Goal: Task Accomplishment & Management: Manage account settings

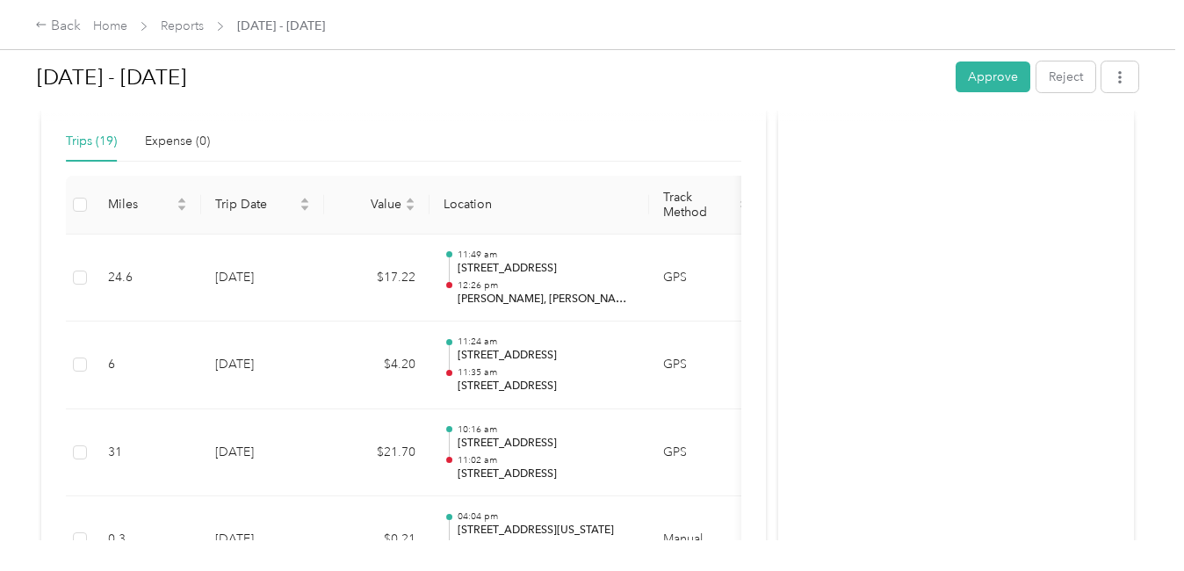
scroll to position [395, 0]
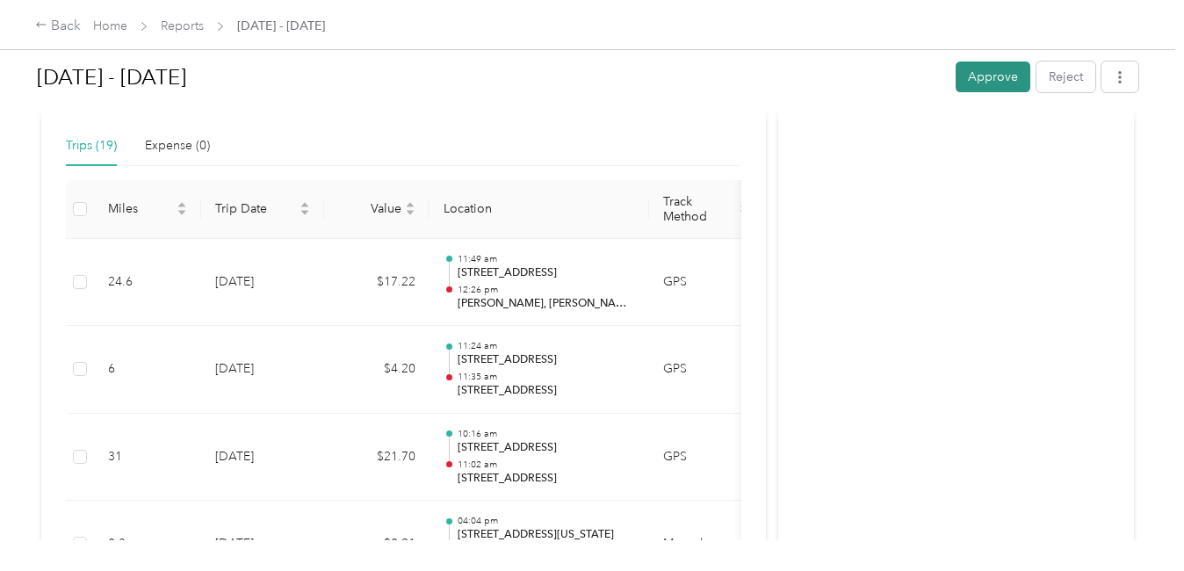
click at [994, 83] on button "Approve" at bounding box center [993, 76] width 75 height 31
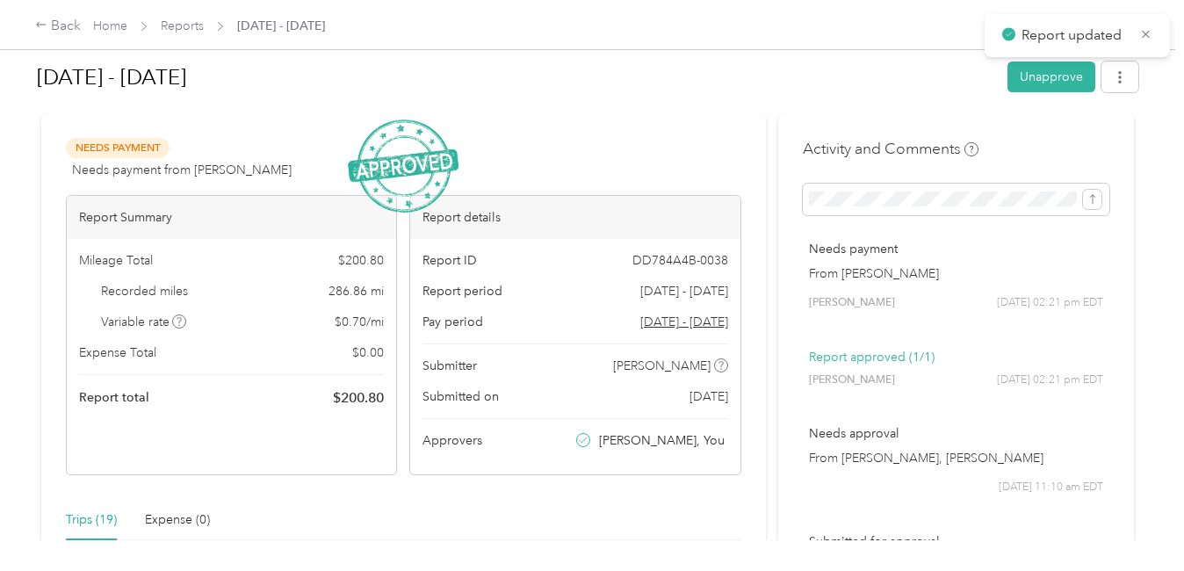
scroll to position [0, 0]
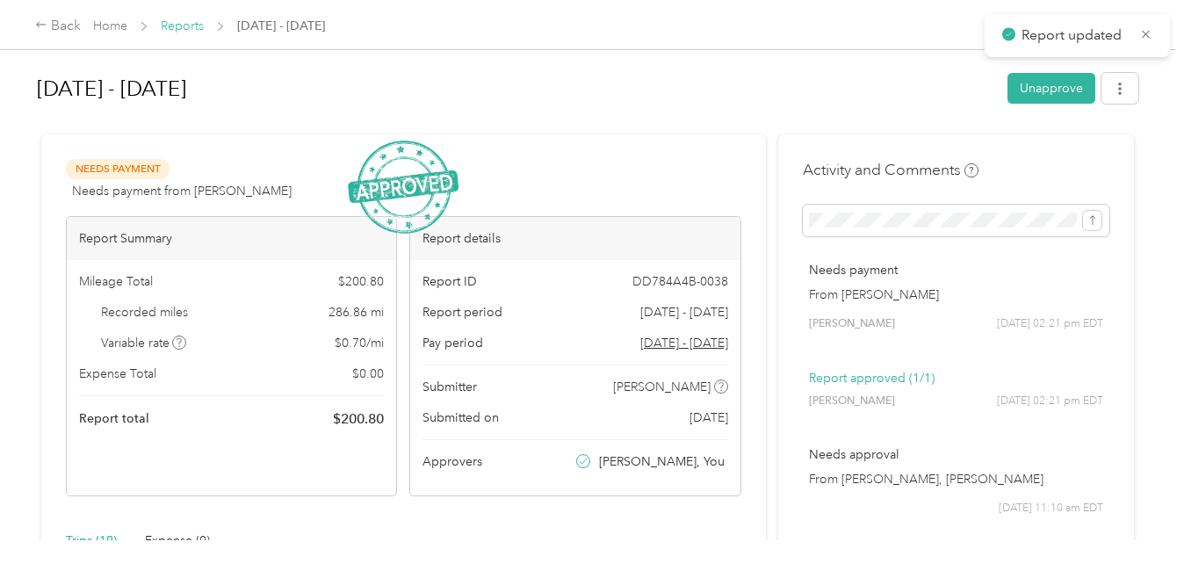
click at [176, 31] on link "Reports" at bounding box center [182, 25] width 43 height 15
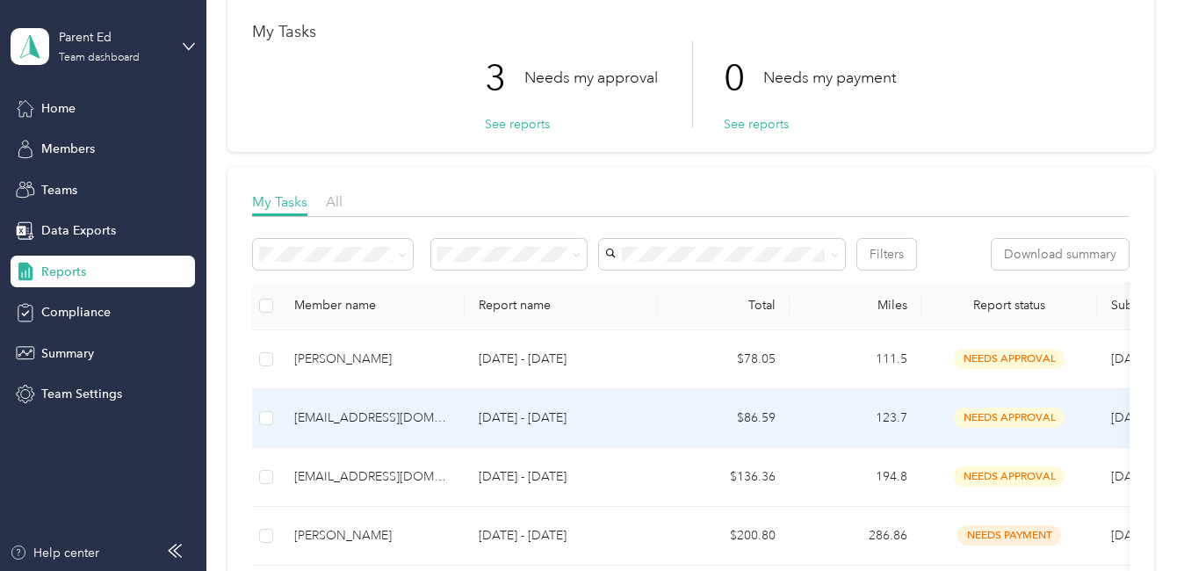
scroll to position [176, 0]
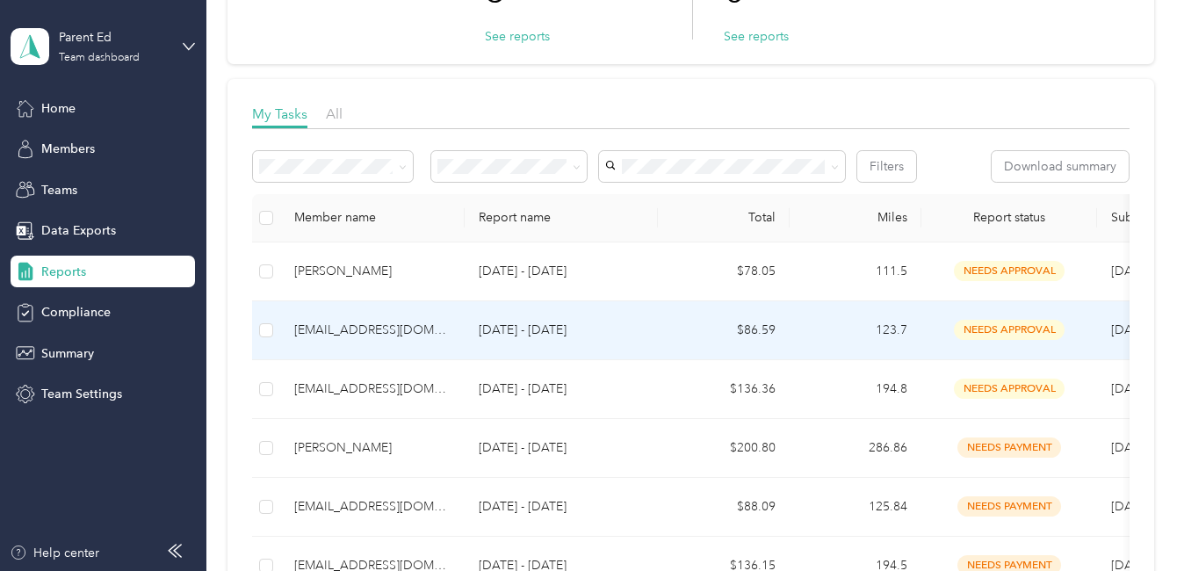
click at [376, 341] on td "cgoodwin@ccoswego.com" at bounding box center [372, 330] width 184 height 59
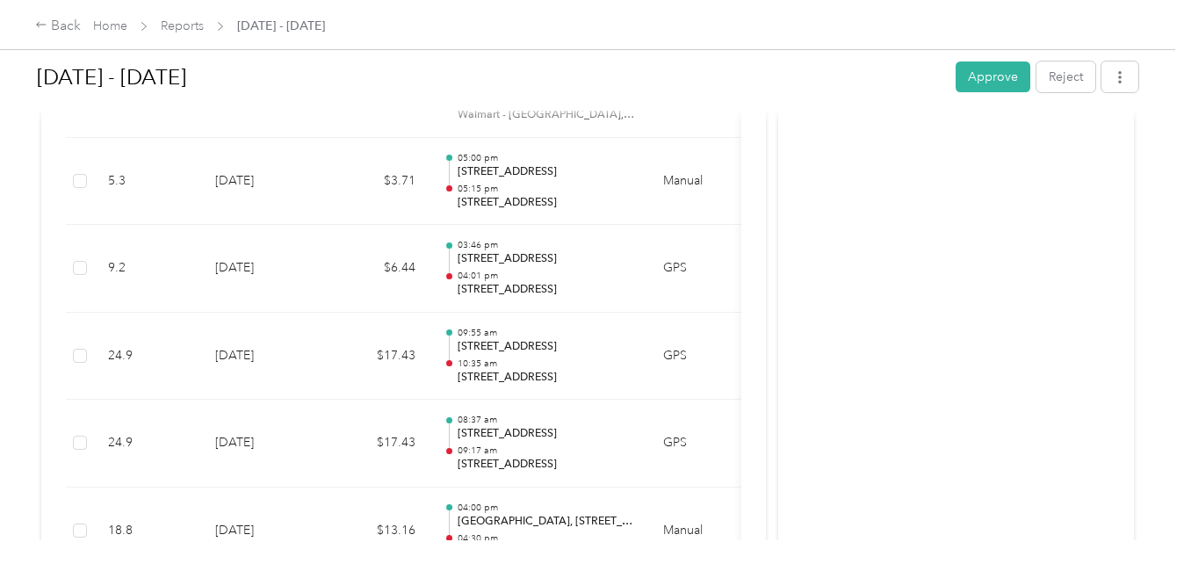
scroll to position [656, 0]
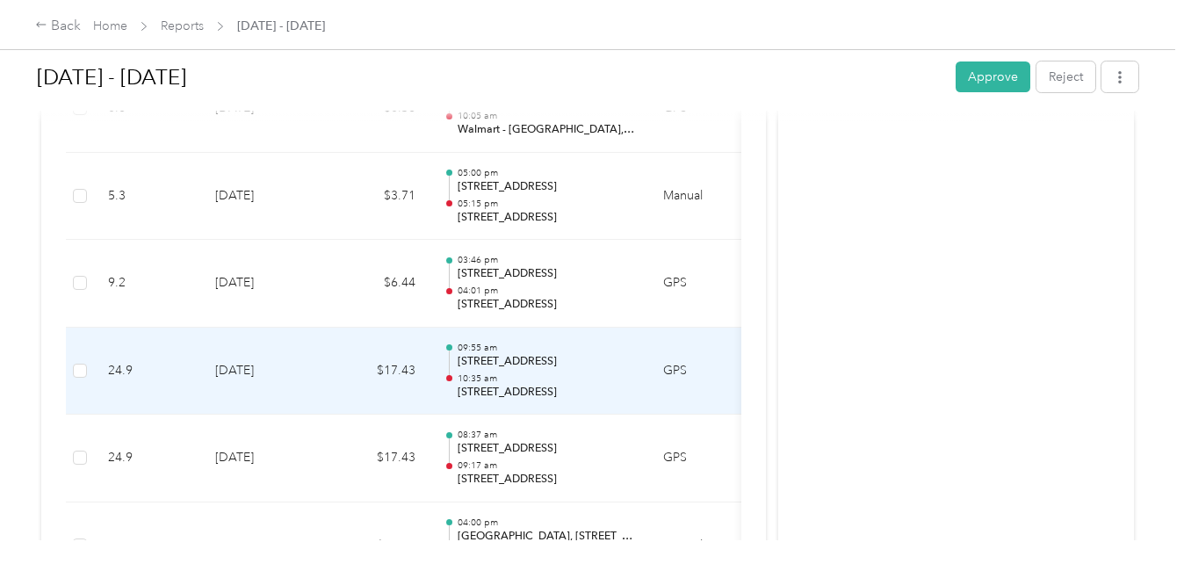
click at [530, 381] on p "10:35 am" at bounding box center [546, 378] width 177 height 12
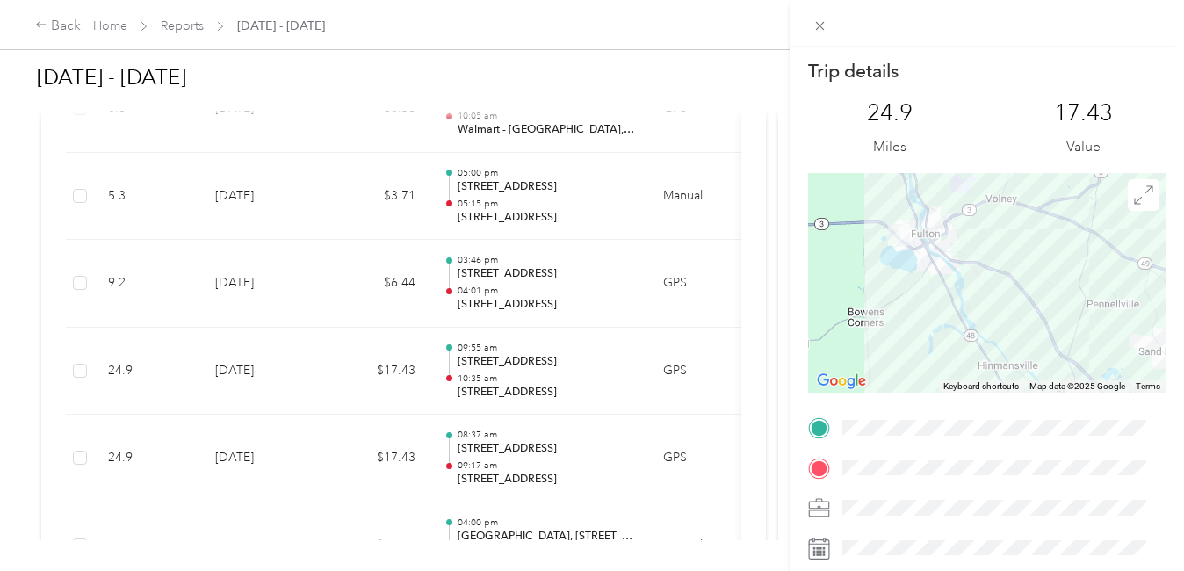
drag, startPoint x: 943, startPoint y: 266, endPoint x: 1144, endPoint y: 281, distance: 201.7
click at [1143, 280] on div at bounding box center [987, 283] width 358 height 220
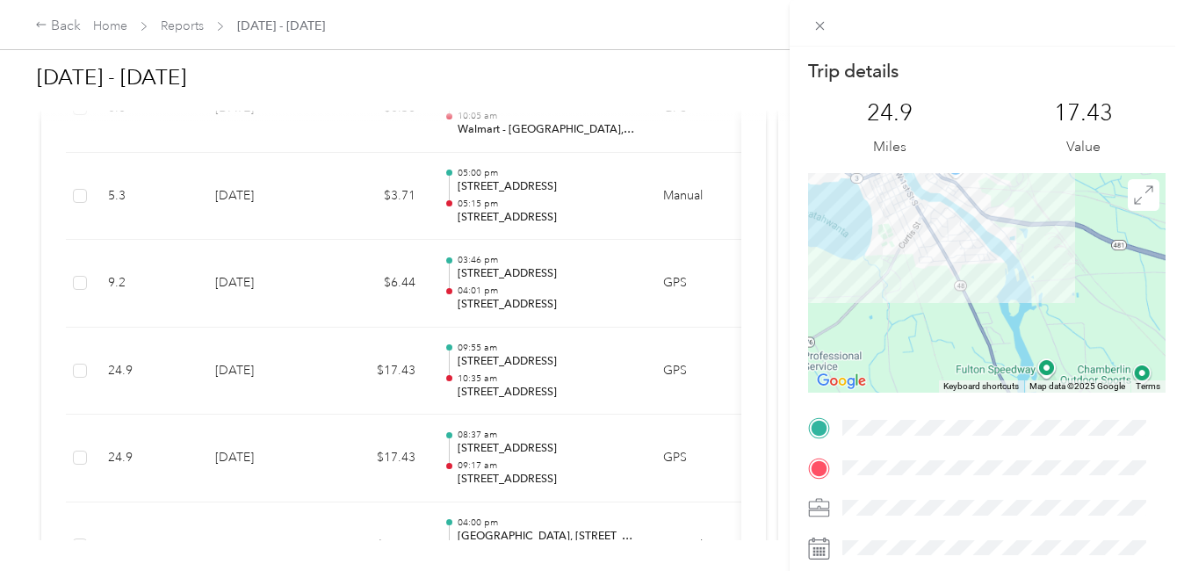
drag, startPoint x: 1050, startPoint y: 271, endPoint x: 1143, endPoint y: 285, distance: 94.0
click at [1143, 285] on div at bounding box center [987, 283] width 358 height 220
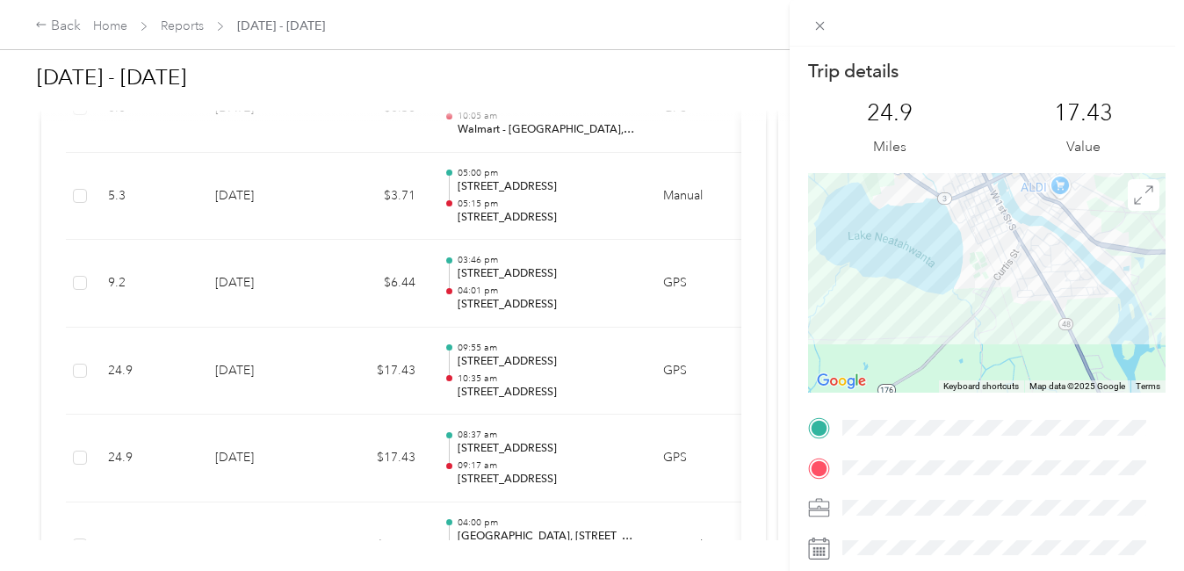
drag, startPoint x: 972, startPoint y: 247, endPoint x: 1098, endPoint y: 315, distance: 143.9
click at [1098, 315] on div at bounding box center [987, 283] width 358 height 220
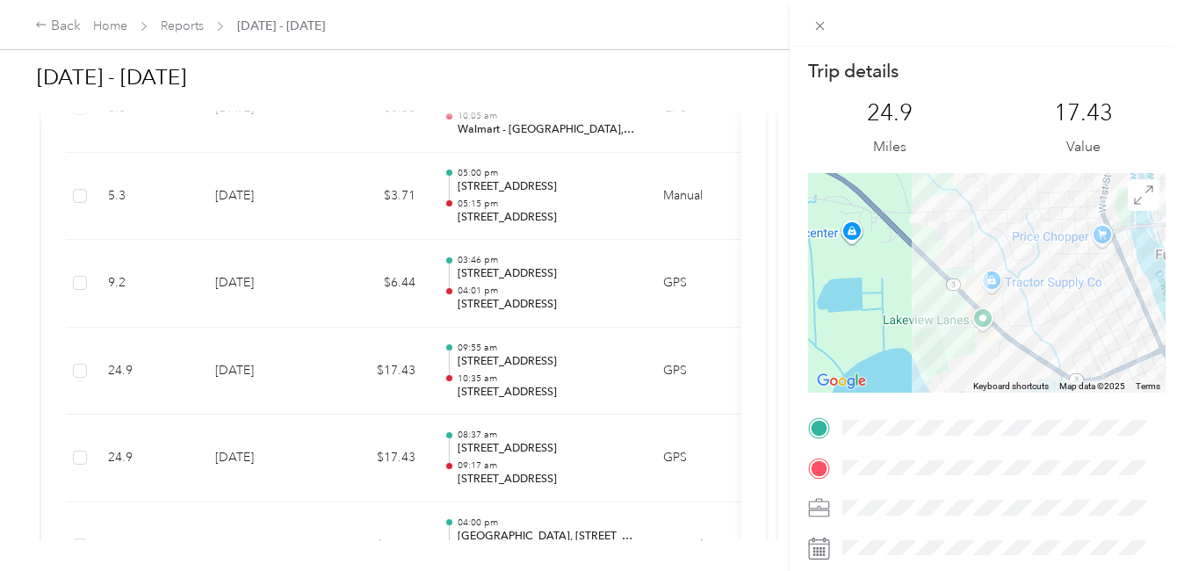
drag, startPoint x: 942, startPoint y: 249, endPoint x: 987, endPoint y: 312, distance: 78.0
click at [987, 312] on div at bounding box center [987, 283] width 358 height 220
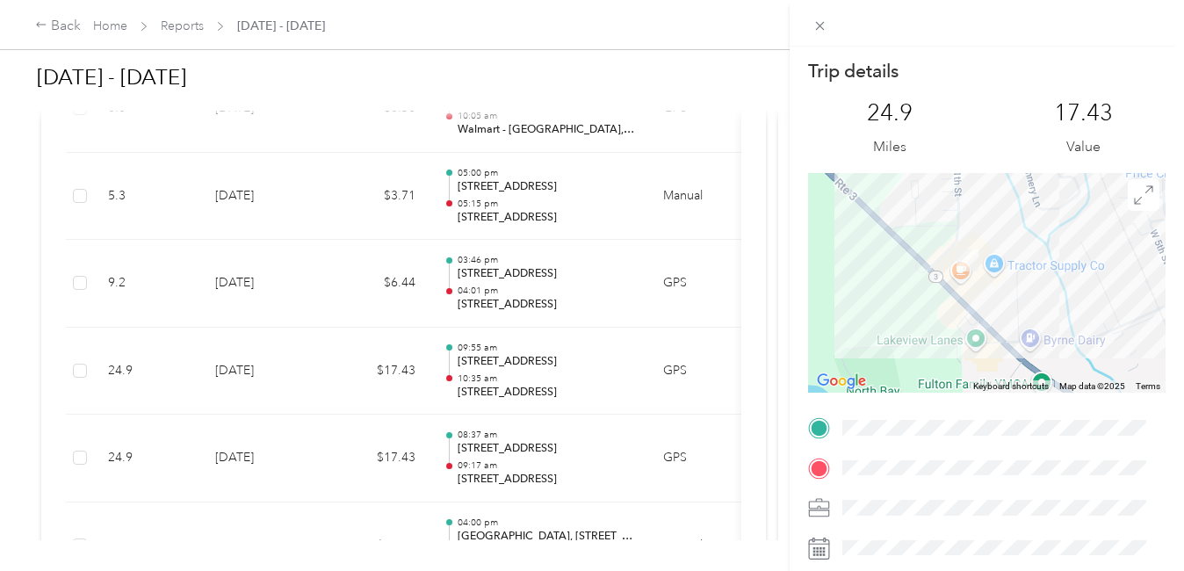
drag, startPoint x: 936, startPoint y: 331, endPoint x: 907, endPoint y: 273, distance: 64.8
click at [907, 273] on div at bounding box center [987, 283] width 358 height 220
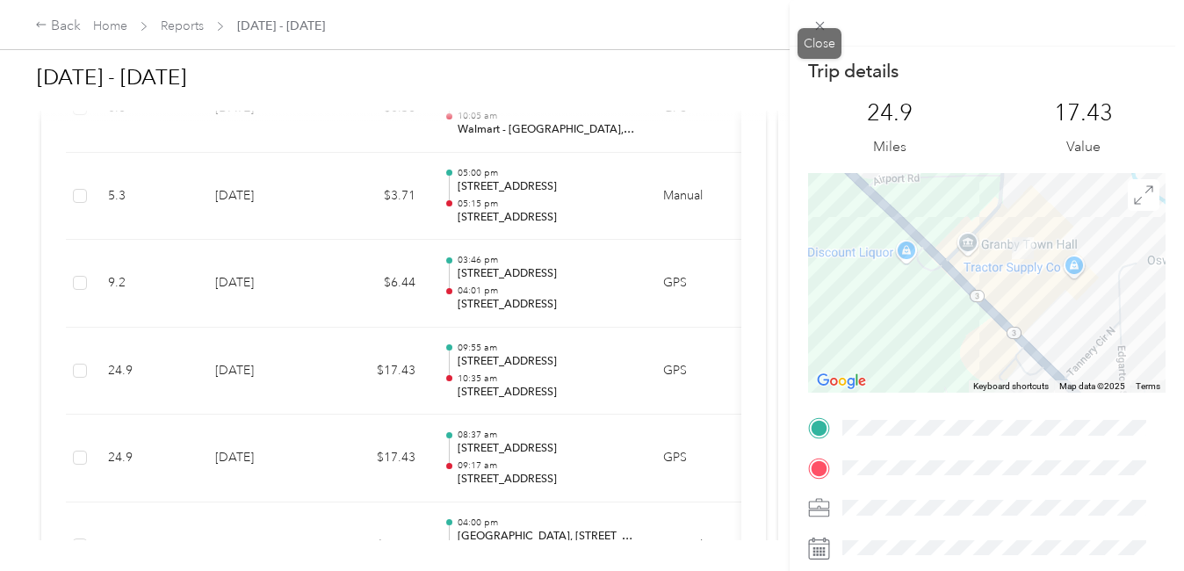
click at [821, 29] on icon at bounding box center [820, 25] width 15 height 15
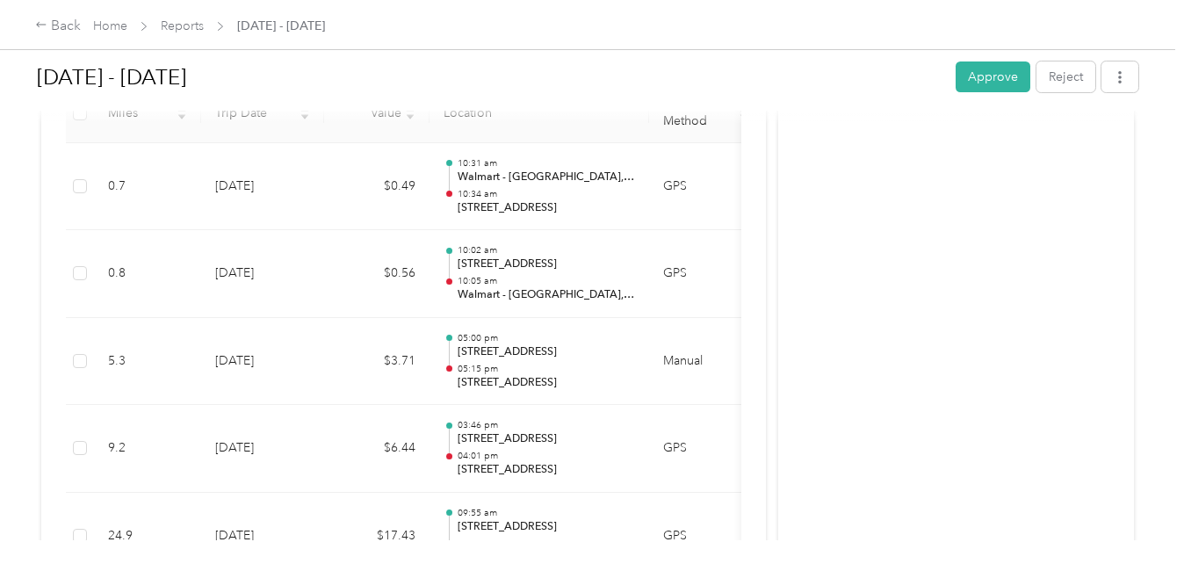
scroll to position [479, 0]
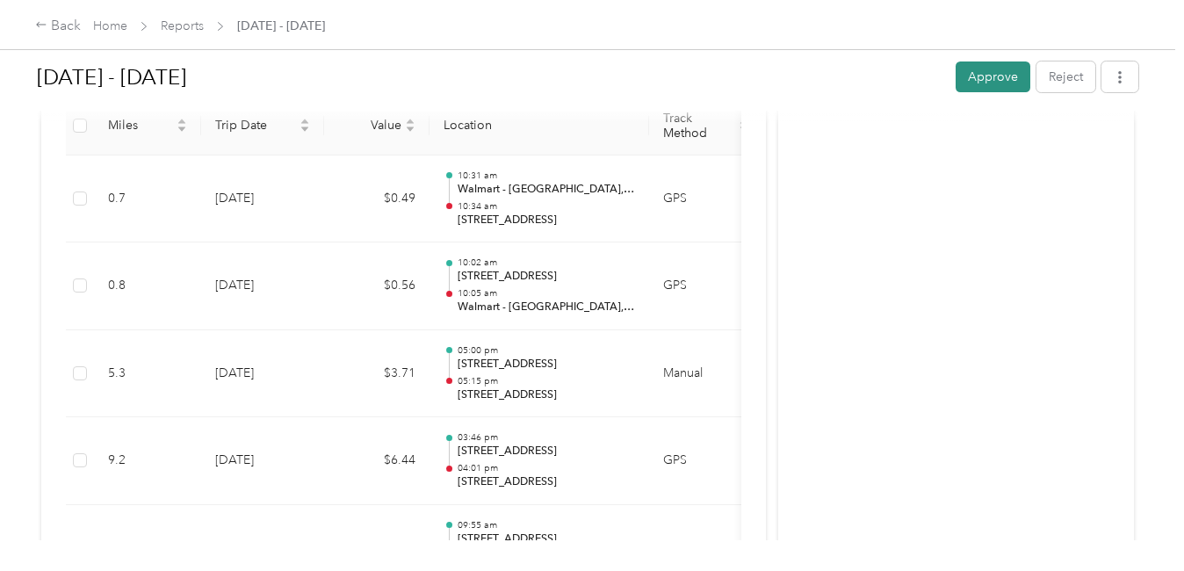
click at [1001, 84] on button "Approve" at bounding box center [993, 76] width 75 height 31
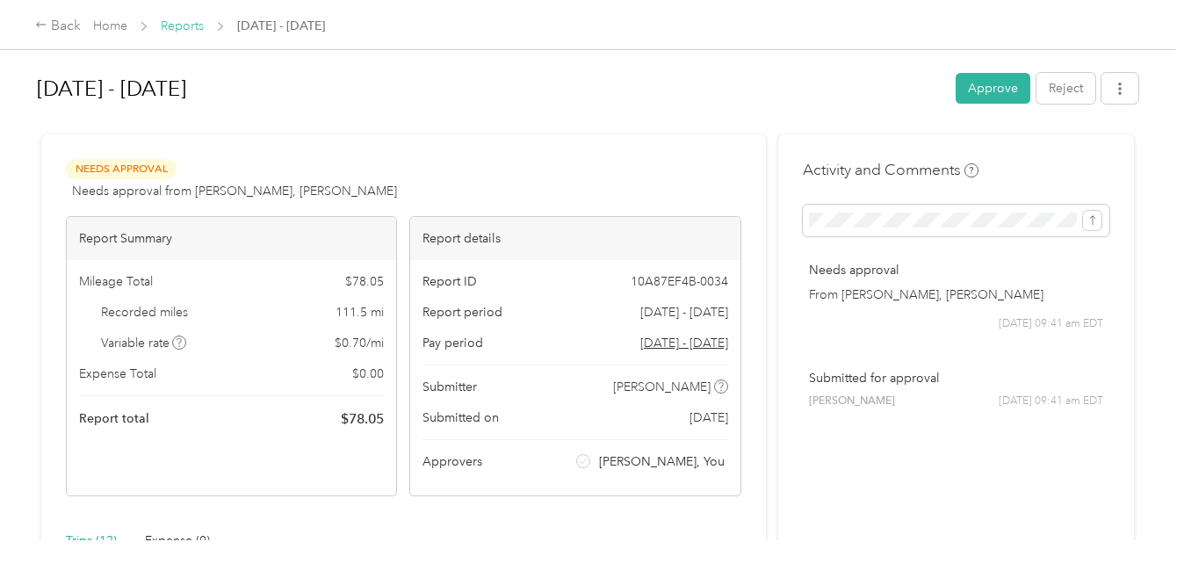
click at [177, 25] on link "Reports" at bounding box center [182, 25] width 43 height 15
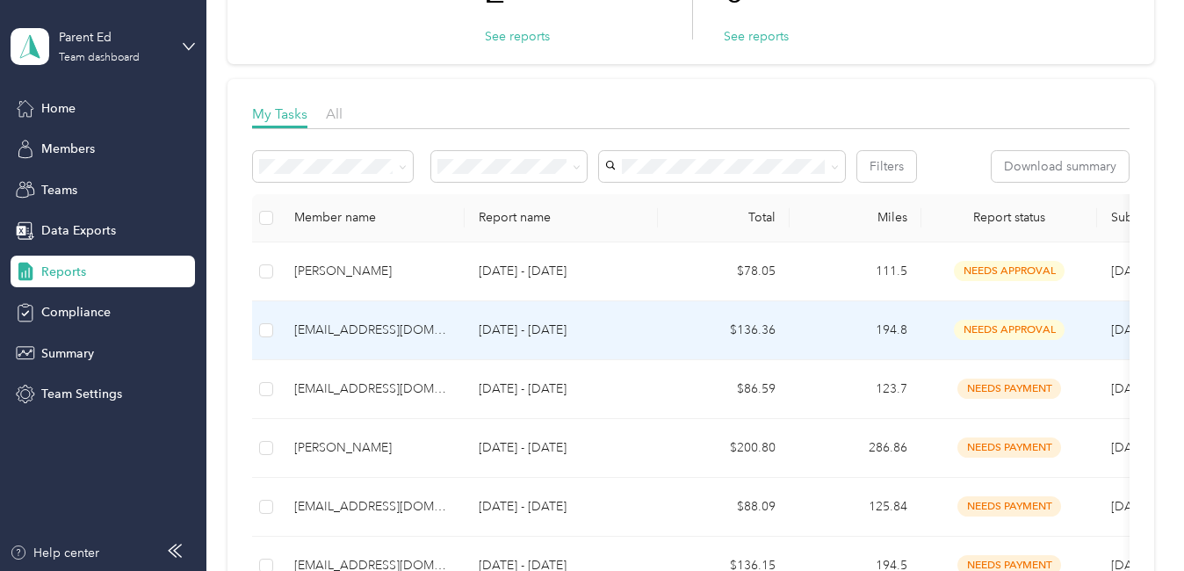
scroll to position [264, 0]
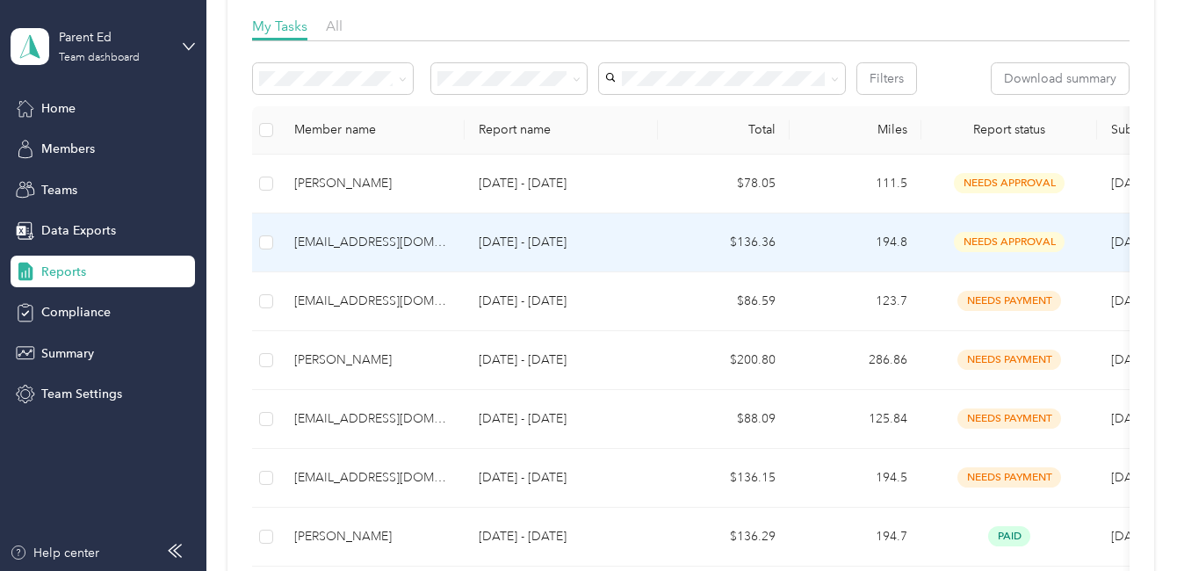
click at [357, 238] on div "apillans@ccoswego.com" at bounding box center [372, 242] width 156 height 19
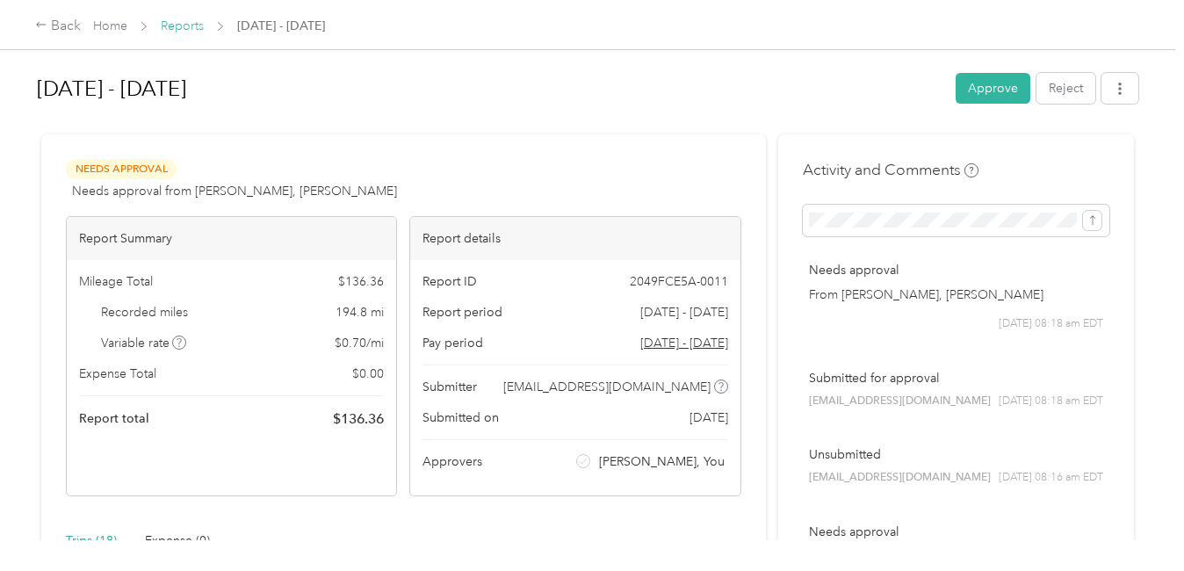
click at [192, 24] on link "Reports" at bounding box center [182, 25] width 43 height 15
